Goal: Task Accomplishment & Management: Complete application form

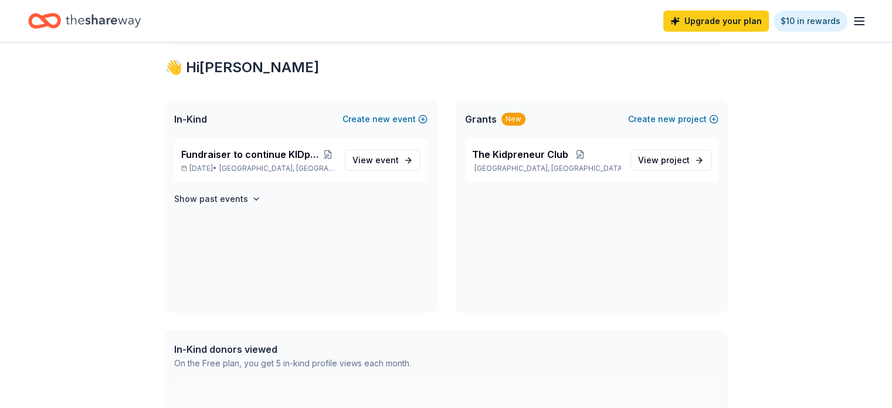
scroll to position [234, 0]
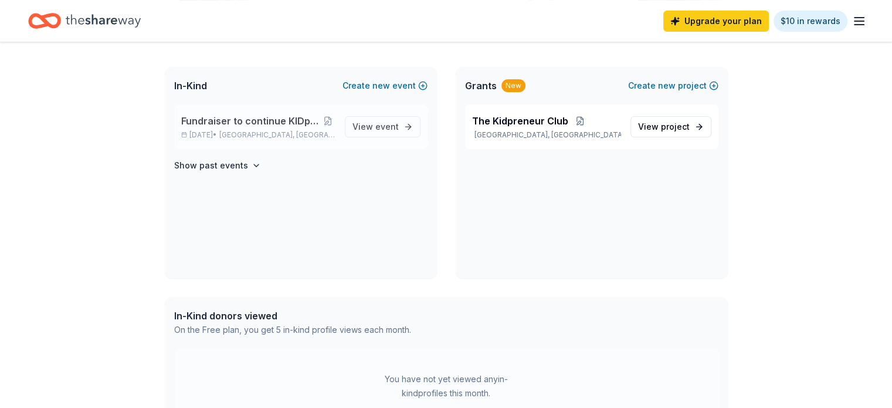
click at [270, 117] on span "Fundraiser to continue KIDpreneur Marketplaces" at bounding box center [251, 121] width 140 height 14
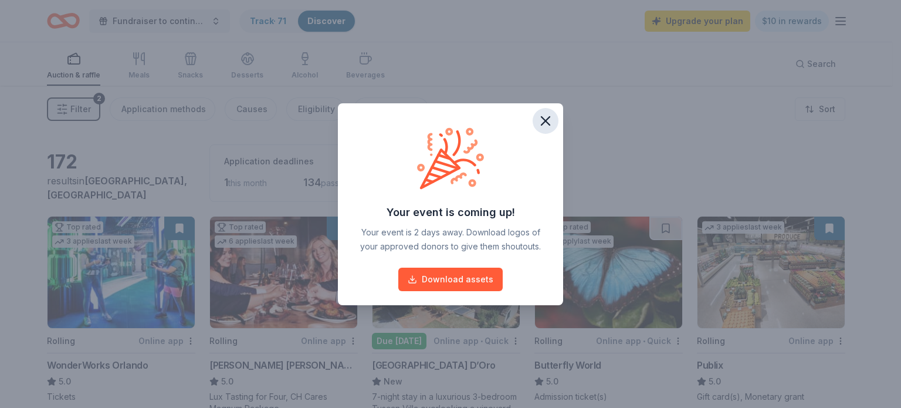
click at [543, 123] on icon "button" at bounding box center [546, 121] width 8 height 8
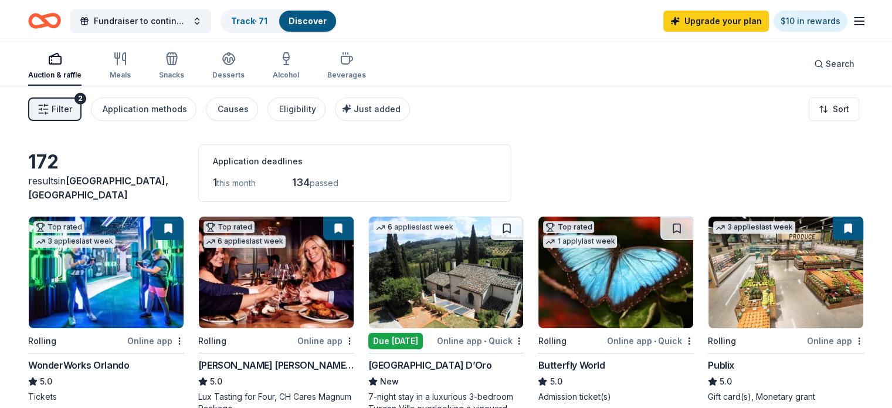
click at [855, 25] on line "button" at bounding box center [859, 25] width 9 height 0
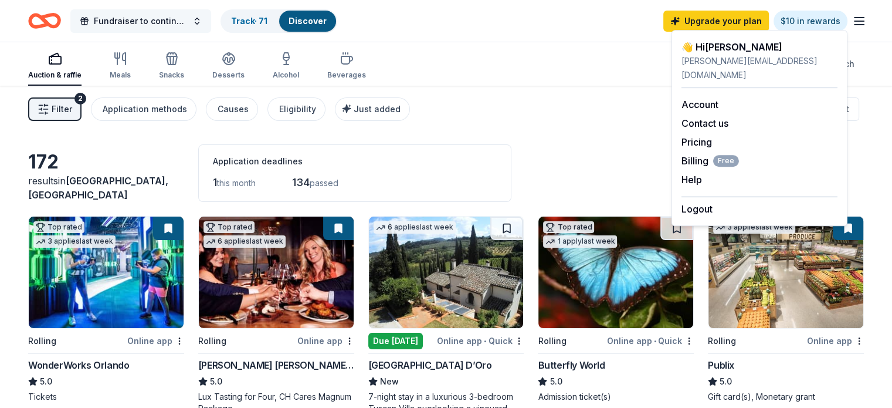
click at [209, 21] on button "Fundraiser to continue KIDpreneur Marketplaces" at bounding box center [140, 20] width 141 height 23
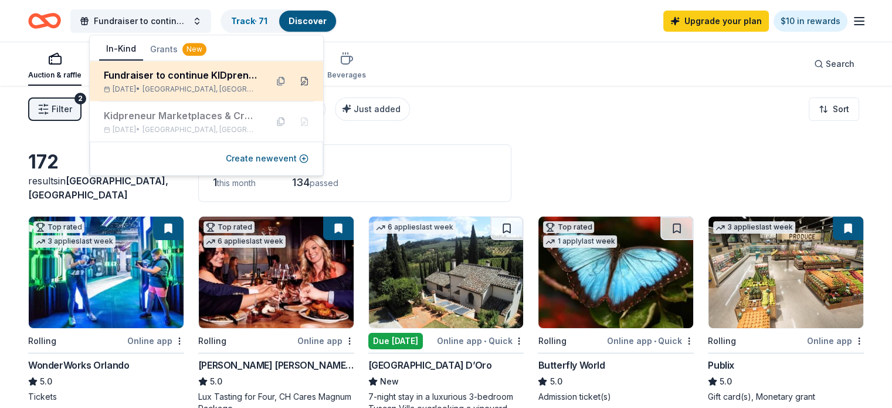
click at [303, 80] on button at bounding box center [304, 81] width 19 height 19
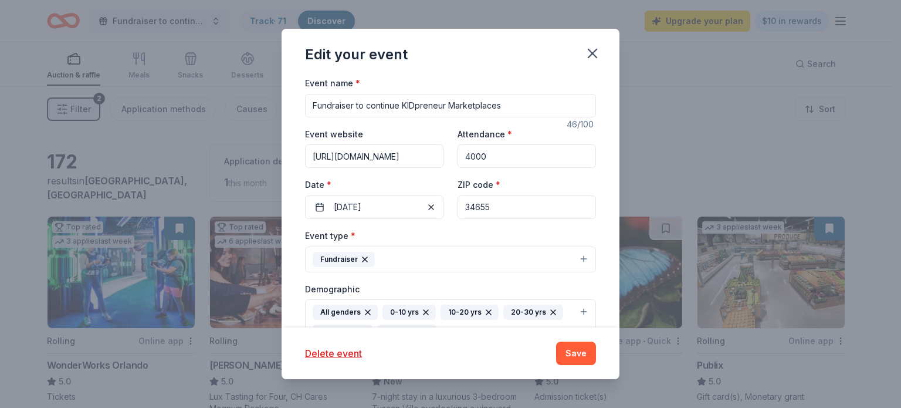
scroll to position [74, 0]
drag, startPoint x: 505, startPoint y: 157, endPoint x: 430, endPoint y: 153, distance: 75.8
click at [430, 153] on div "Event website https://thekclub.org/ Attendance * 4000 Date * 09/27/2025 ZIP cod…" at bounding box center [450, 172] width 291 height 92
type input "15000"
click at [394, 208] on button "09/27/2025" at bounding box center [374, 205] width 138 height 23
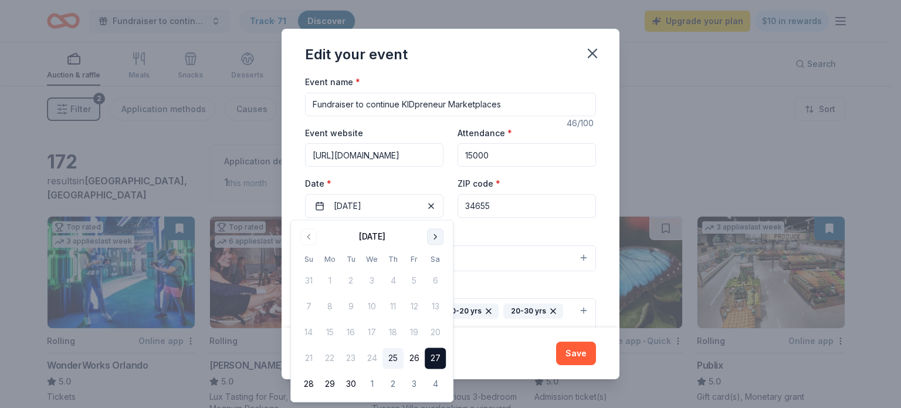
click at [436, 236] on button "Go to next month" at bounding box center [435, 236] width 16 height 16
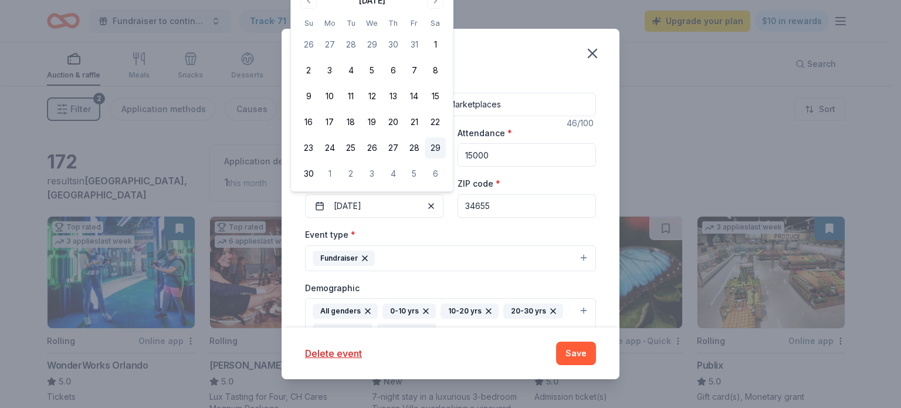
click at [437, 148] on button "29" at bounding box center [435, 147] width 21 height 21
click at [436, 148] on button "29" at bounding box center [435, 147] width 21 height 21
click at [439, 147] on button "29" at bounding box center [435, 147] width 21 height 21
click at [502, 69] on div "Edit your event" at bounding box center [451, 52] width 338 height 47
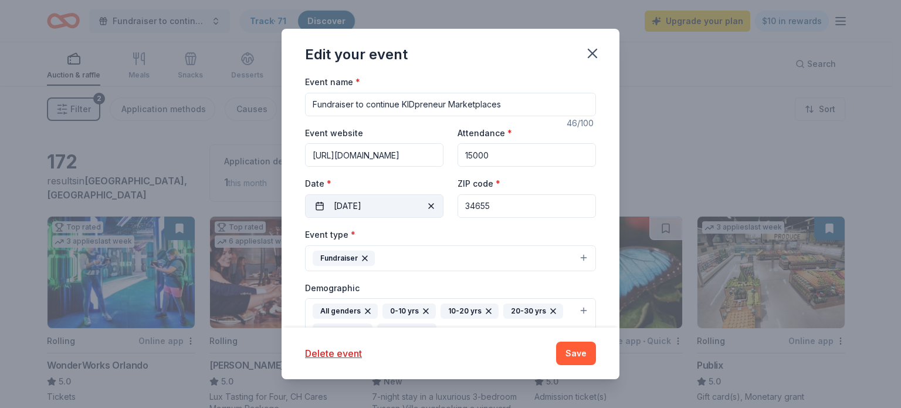
drag, startPoint x: 509, startPoint y: 209, endPoint x: 393, endPoint y: 200, distance: 117.1
click at [393, 200] on div "Event website https://thekclub.org/ Attendance * 15000 Date * 11/29/2025 ZIP co…" at bounding box center [450, 172] width 291 height 92
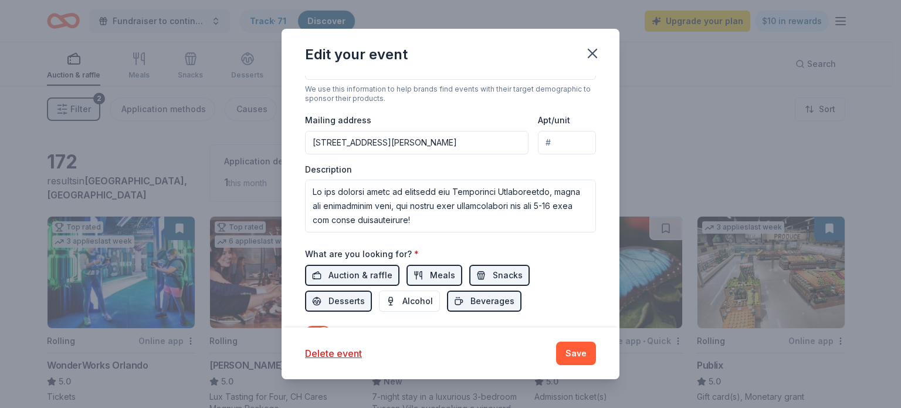
scroll to position [340, 0]
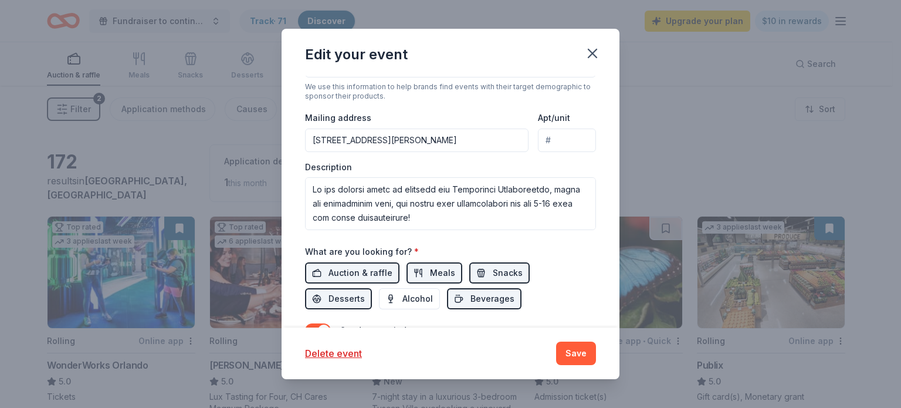
type input "33701"
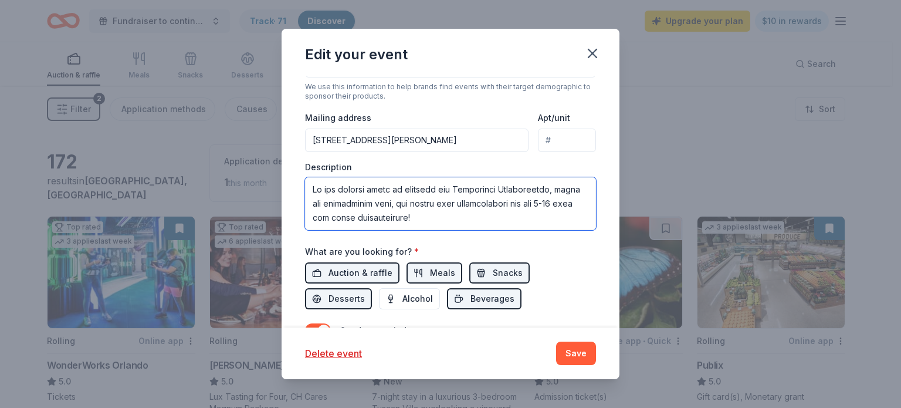
click at [476, 215] on textarea at bounding box center [450, 203] width 291 height 53
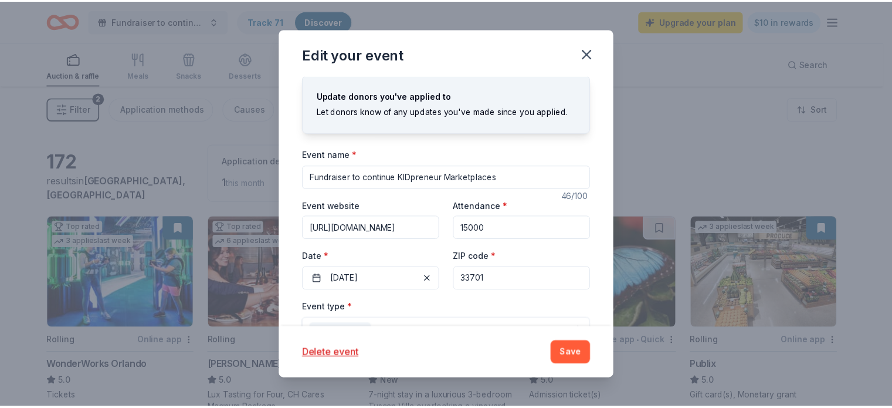
scroll to position [0, 0]
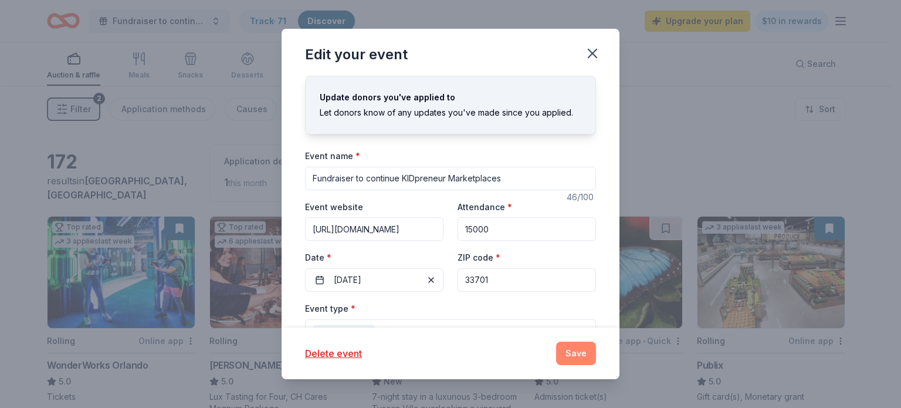
click at [579, 359] on button "Save" at bounding box center [576, 353] width 40 height 23
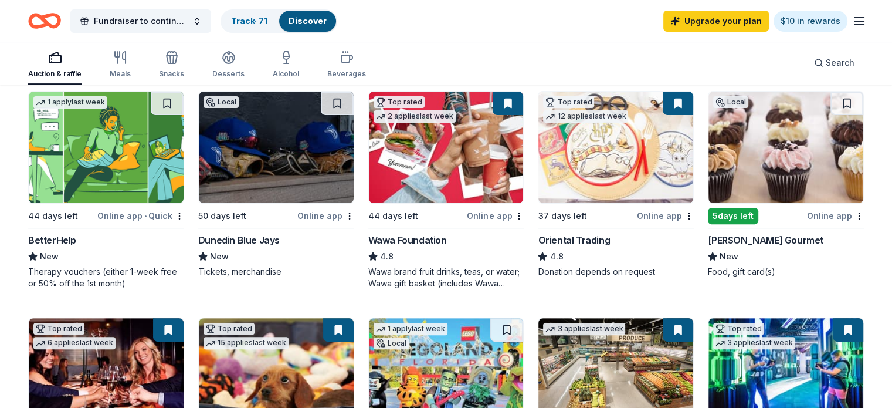
scroll to position [351, 0]
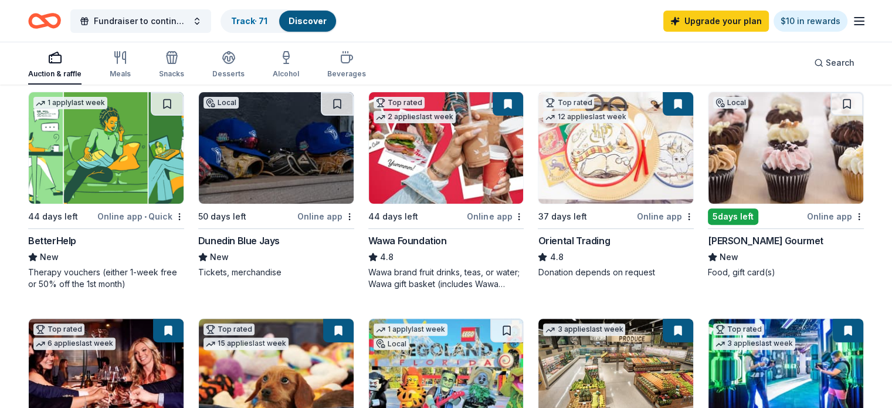
click at [733, 153] on img at bounding box center [786, 147] width 155 height 111
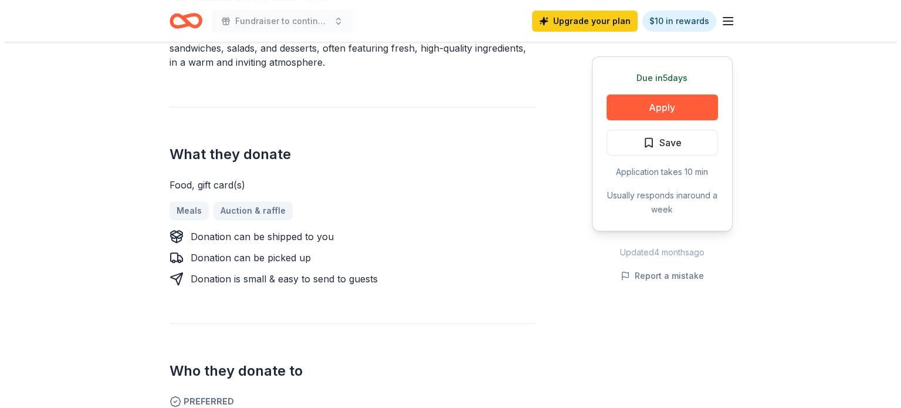
scroll to position [396, 0]
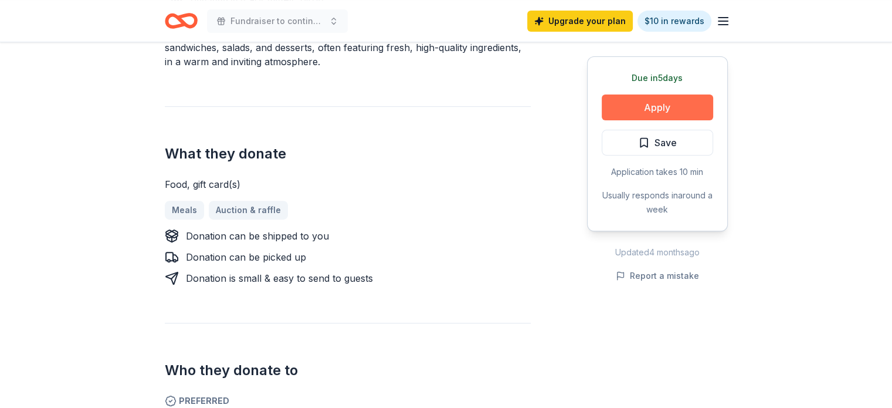
click at [652, 108] on button "Apply" at bounding box center [657, 107] width 111 height 26
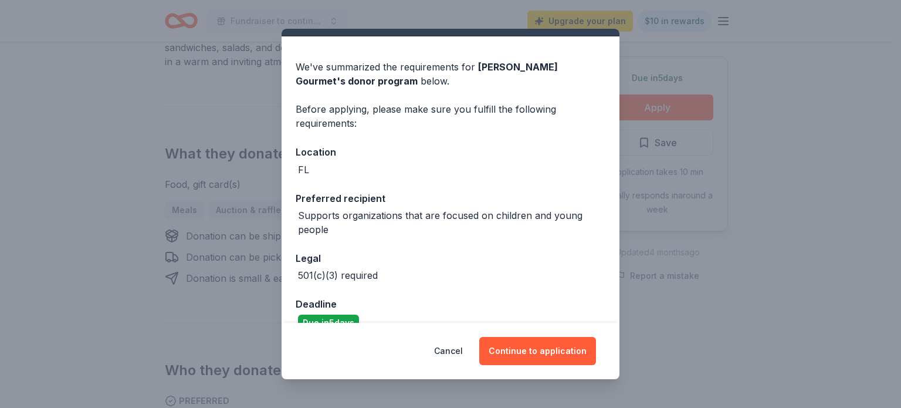
scroll to position [47, 0]
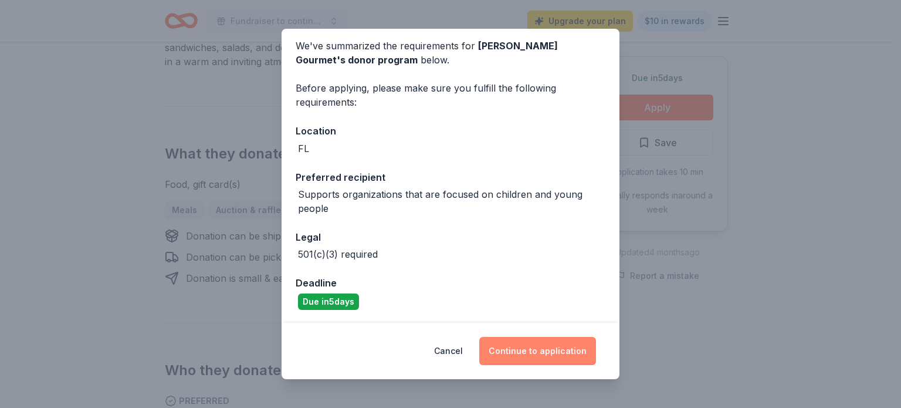
click at [547, 349] on button "Continue to application" at bounding box center [537, 351] width 117 height 28
